Goal: Check status: Check status

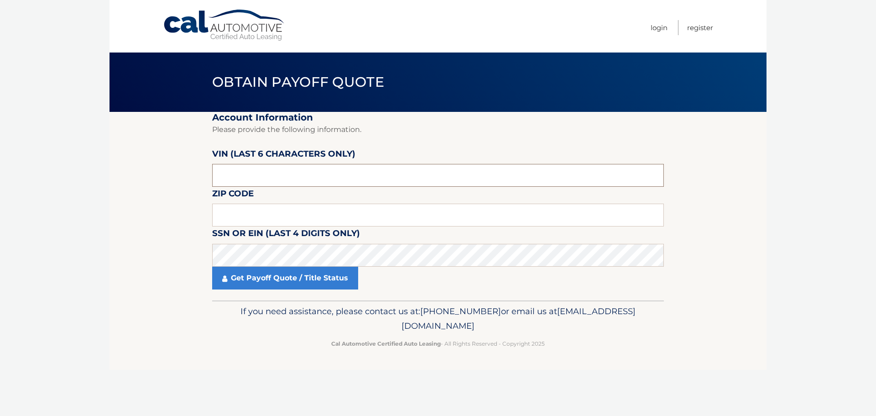
click at [227, 171] on input "text" at bounding box center [438, 175] width 452 height 23
type input "546680"
type input "01104"
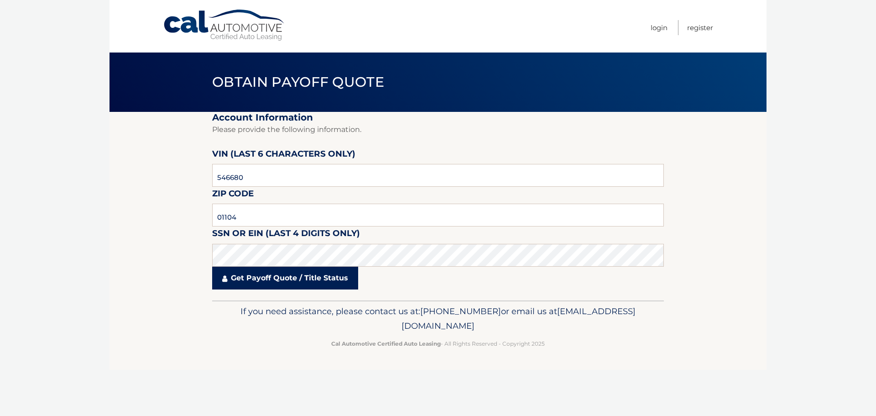
click at [244, 279] on link "Get Payoff Quote / Title Status" at bounding box center [285, 277] width 146 height 23
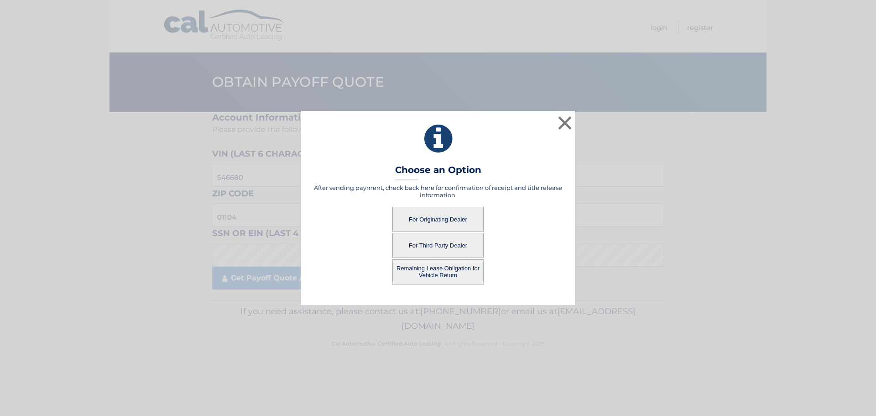
click at [428, 224] on button "For Originating Dealer" at bounding box center [437, 219] width 91 height 25
click at [444, 221] on button "For Originating Dealer" at bounding box center [437, 219] width 91 height 25
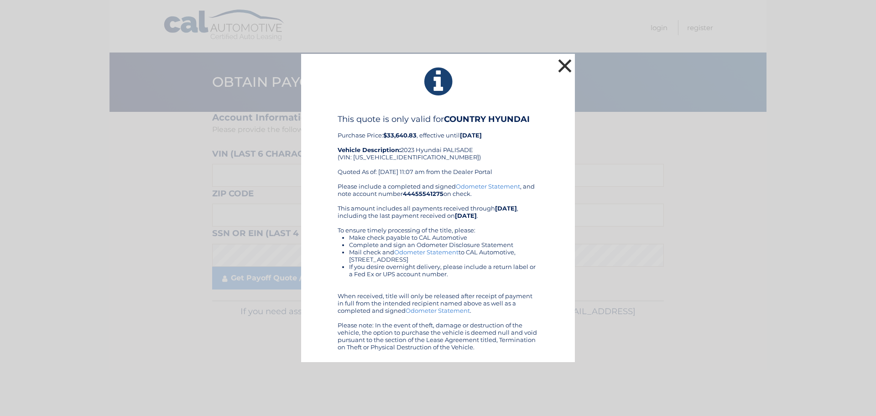
click at [563, 65] on button "×" at bounding box center [565, 66] width 18 height 18
